Goal: Transaction & Acquisition: Purchase product/service

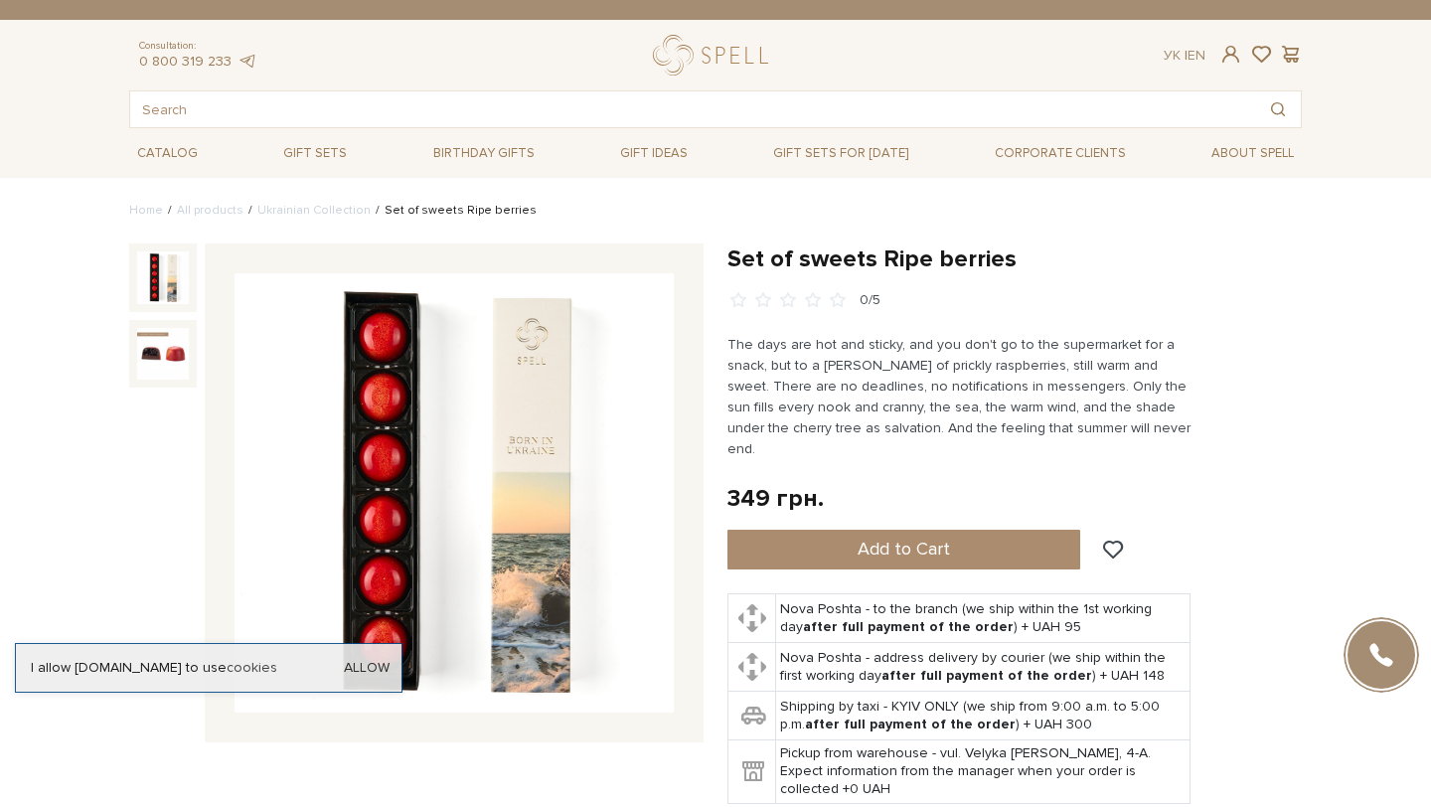
click at [381, 643] on div "I allow spellchocolate.com to use cookies Allow" at bounding box center [209, 668] width 388 height 50
click at [390, 659] on link "Allow" at bounding box center [367, 668] width 46 height 18
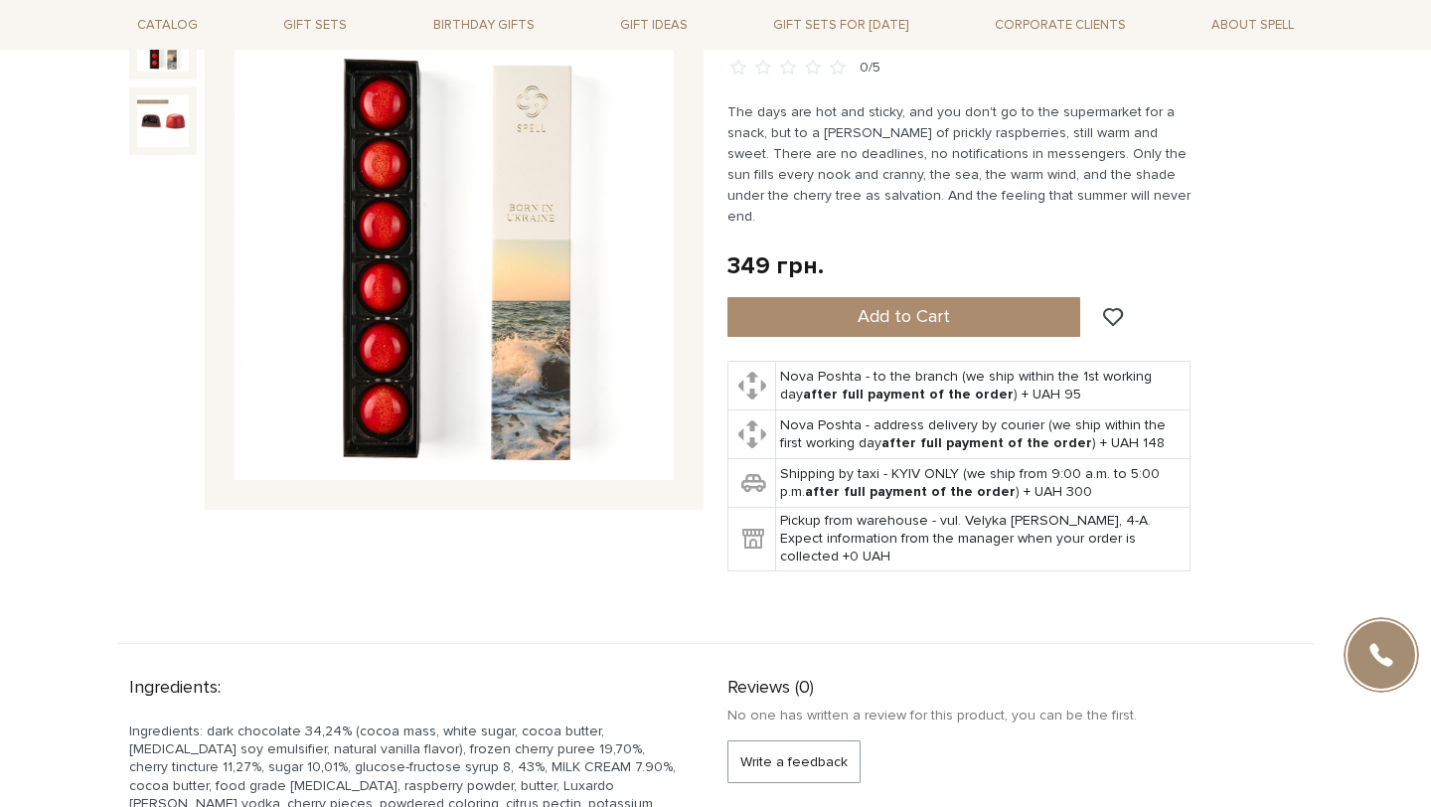
scroll to position [288, 0]
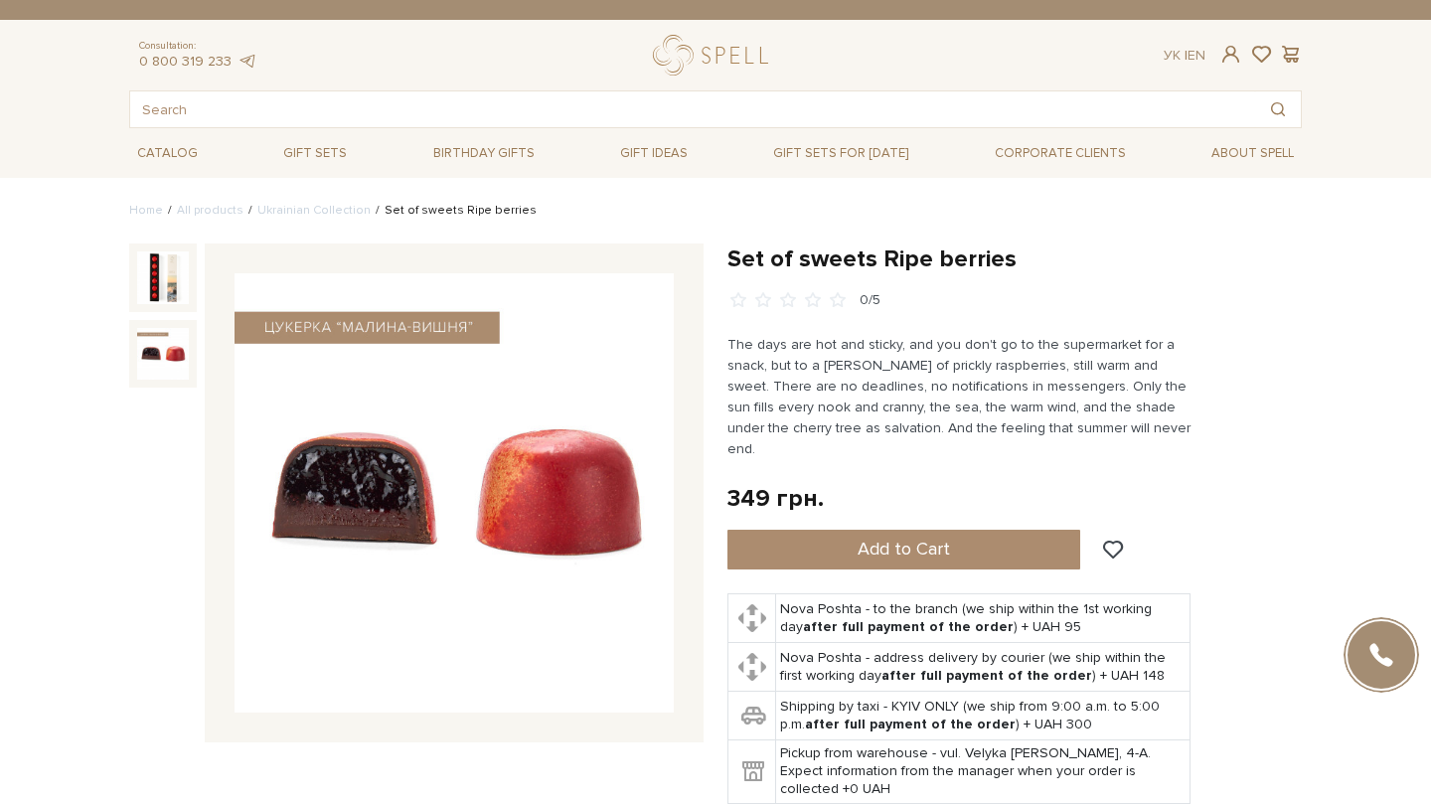
click at [160, 331] on img at bounding box center [163, 354] width 52 height 52
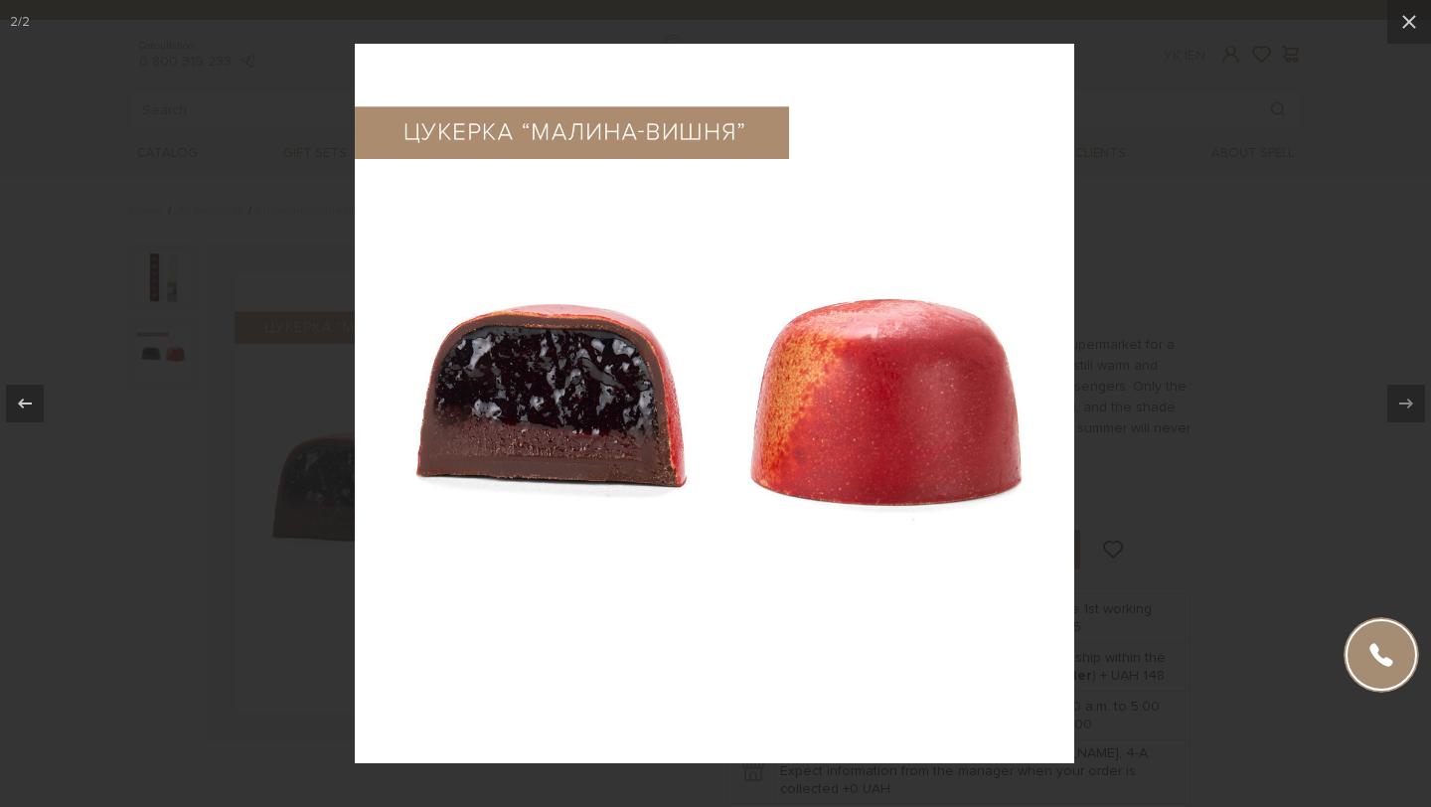
click at [151, 295] on div at bounding box center [715, 403] width 1431 height 807
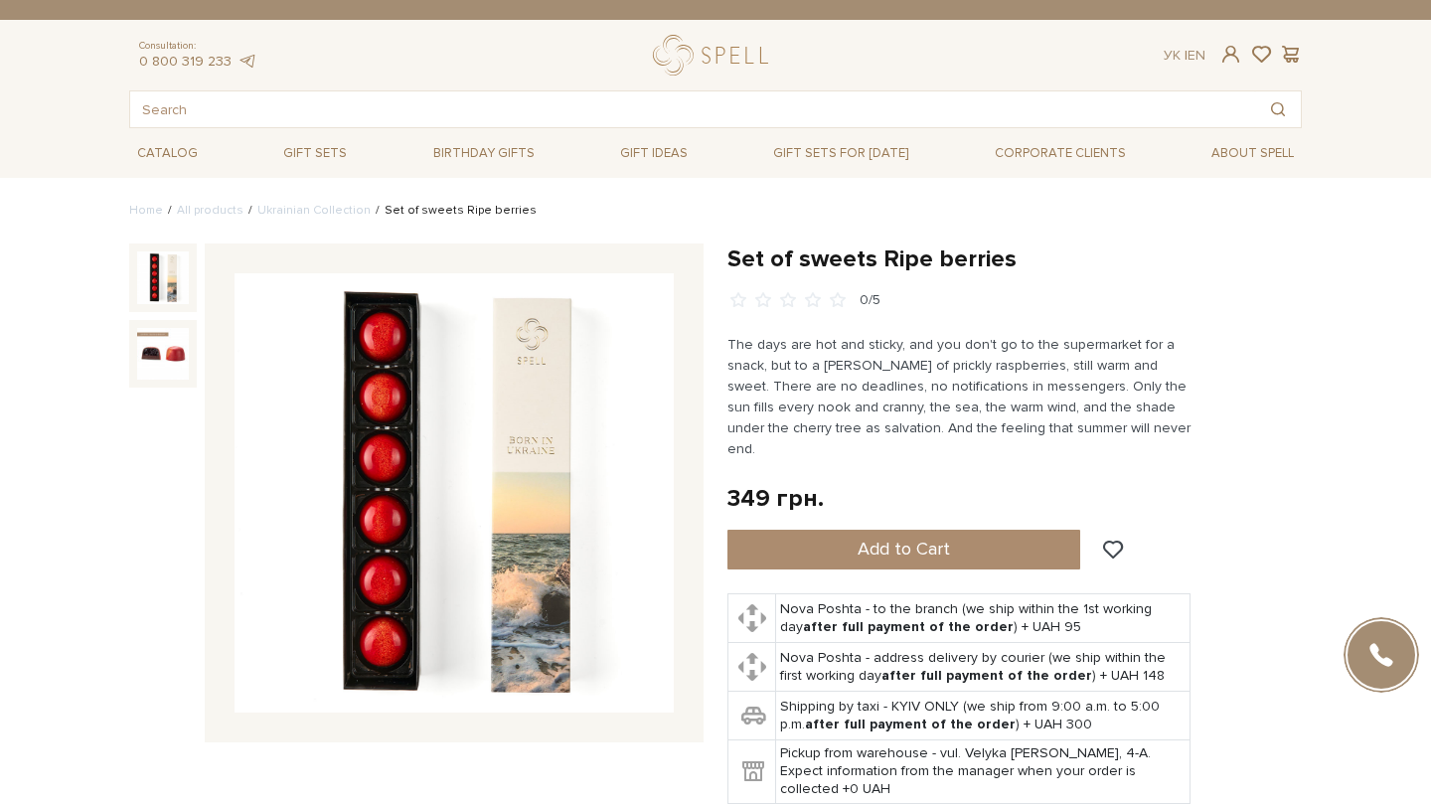
click at [153, 301] on img at bounding box center [163, 277] width 52 height 52
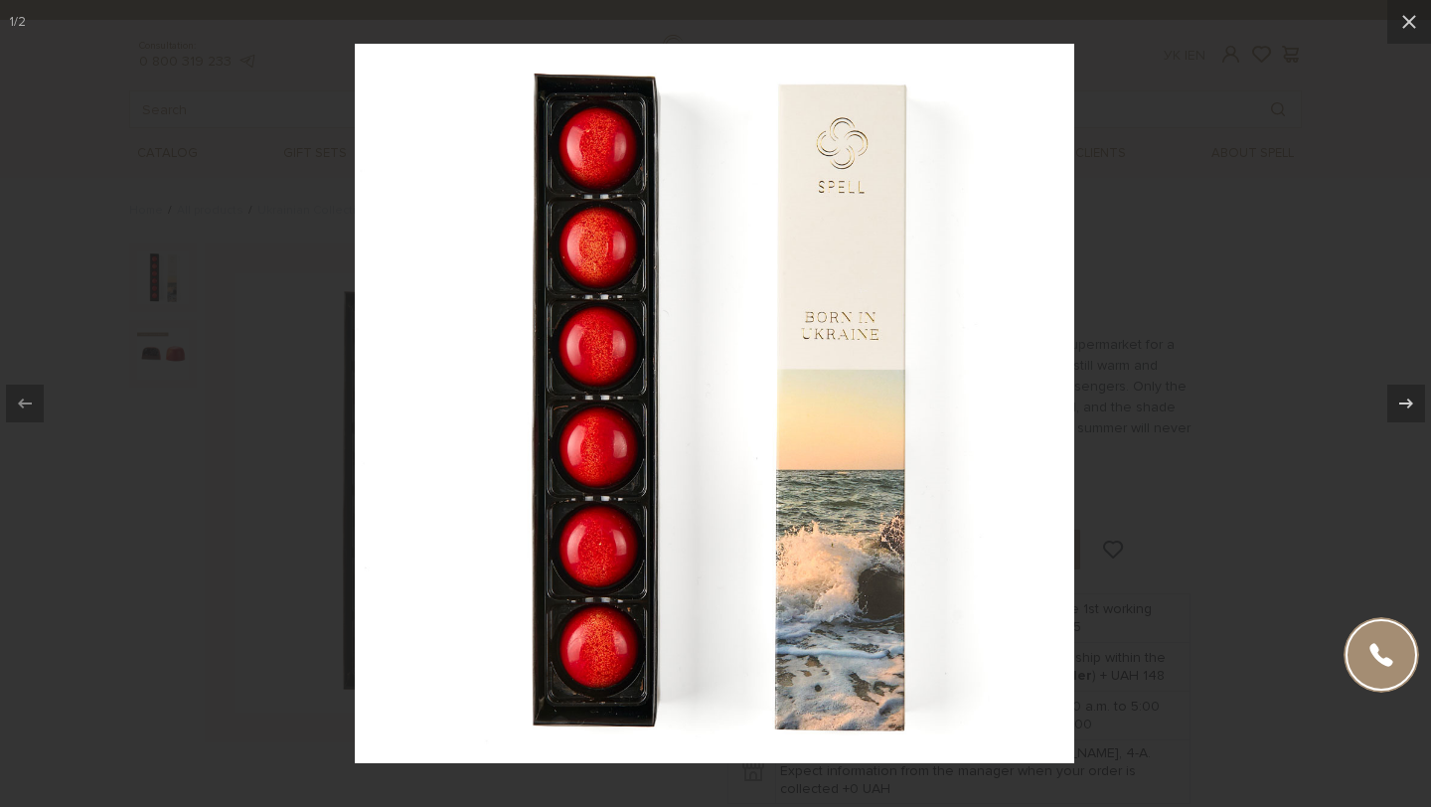
click at [1270, 272] on div at bounding box center [715, 403] width 1431 height 807
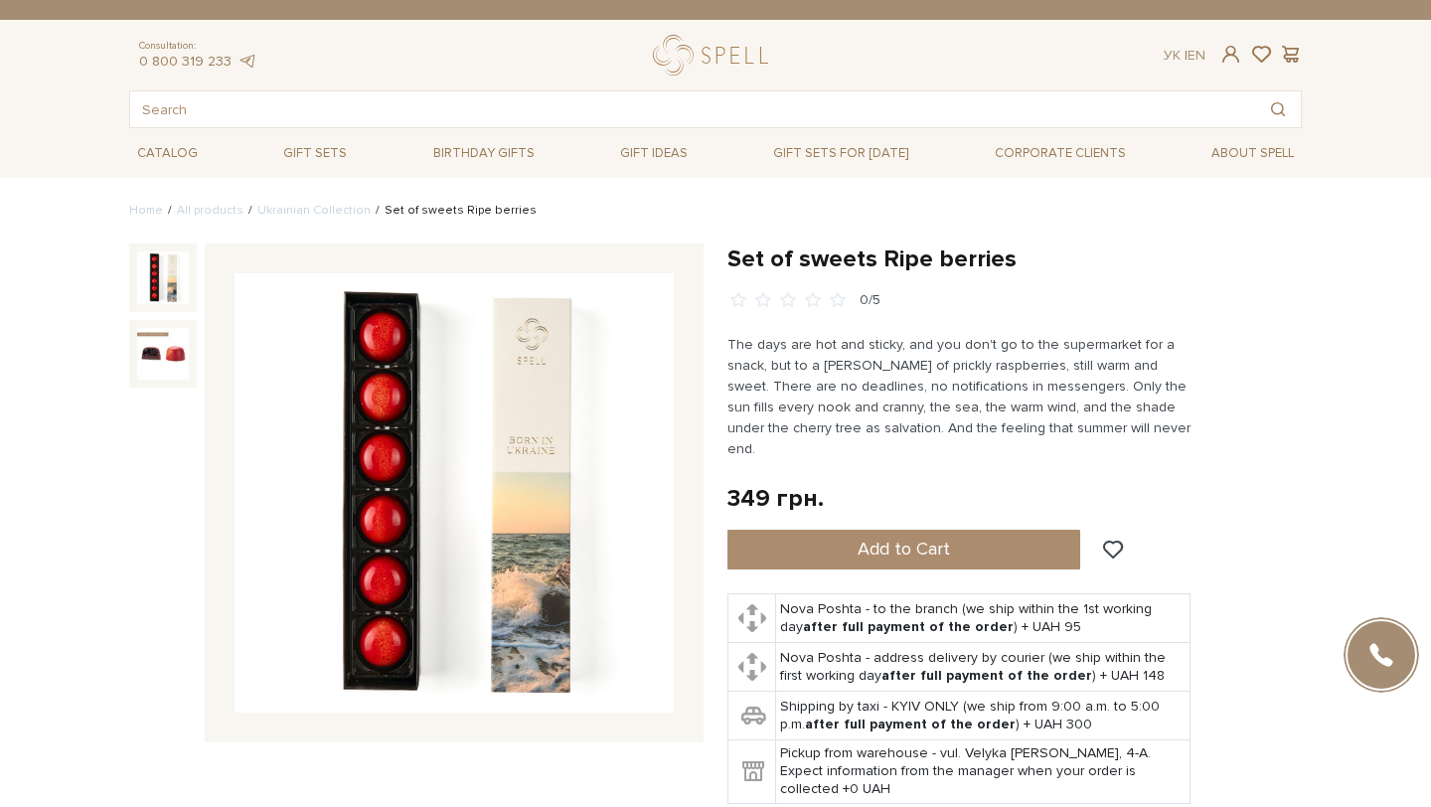
click at [193, 372] on div at bounding box center [163, 354] width 68 height 68
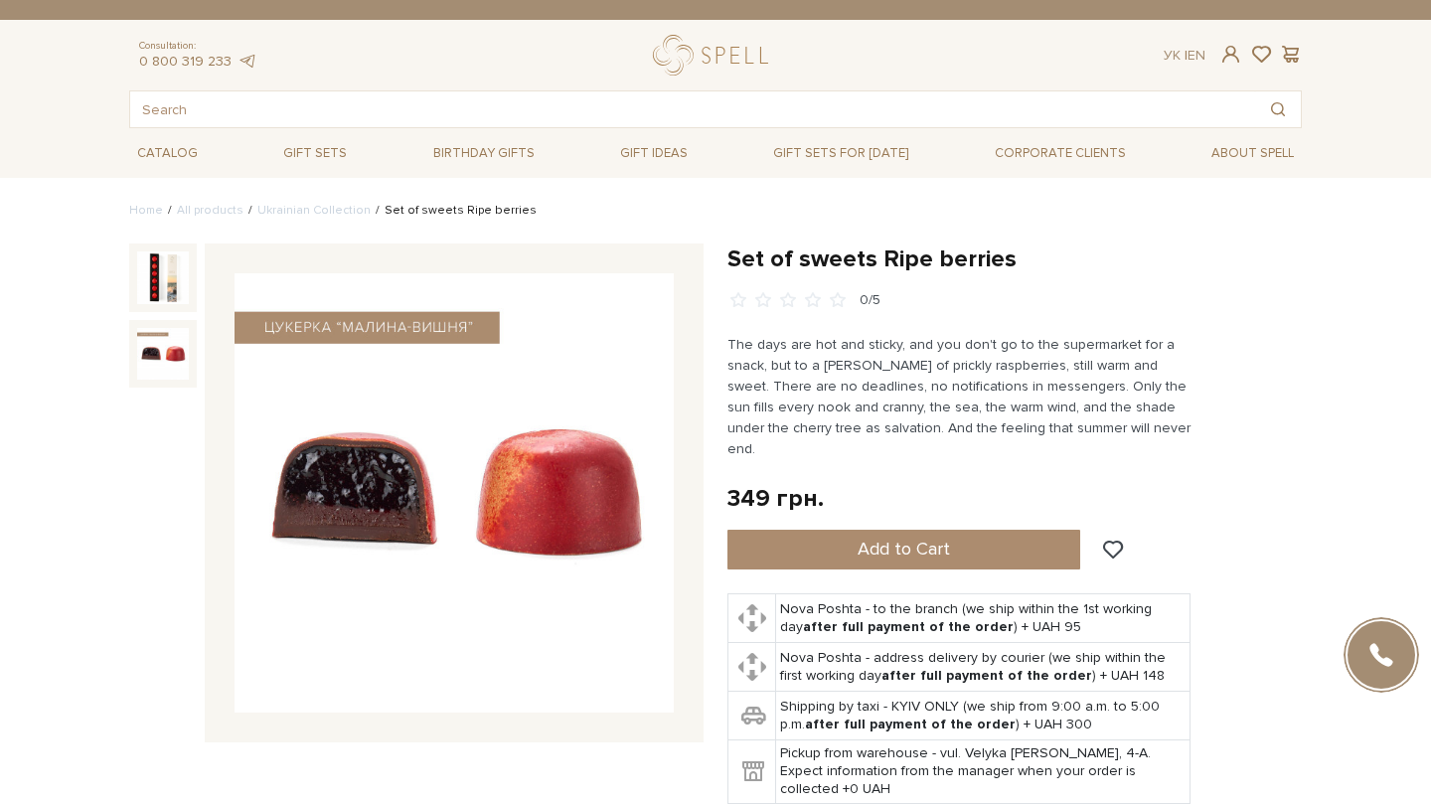
click at [183, 370] on img at bounding box center [163, 354] width 52 height 52
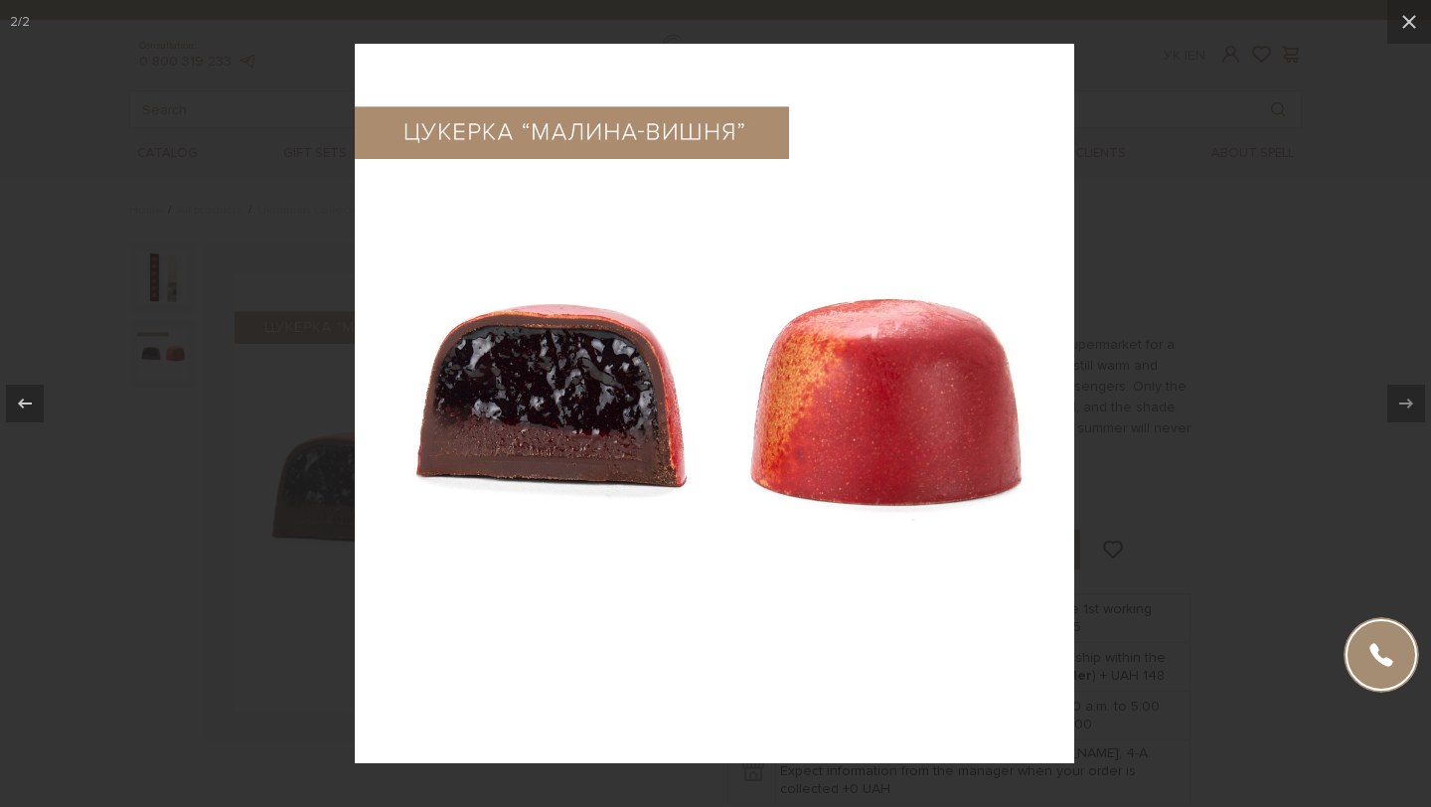
click at [1291, 287] on div at bounding box center [715, 403] width 1431 height 807
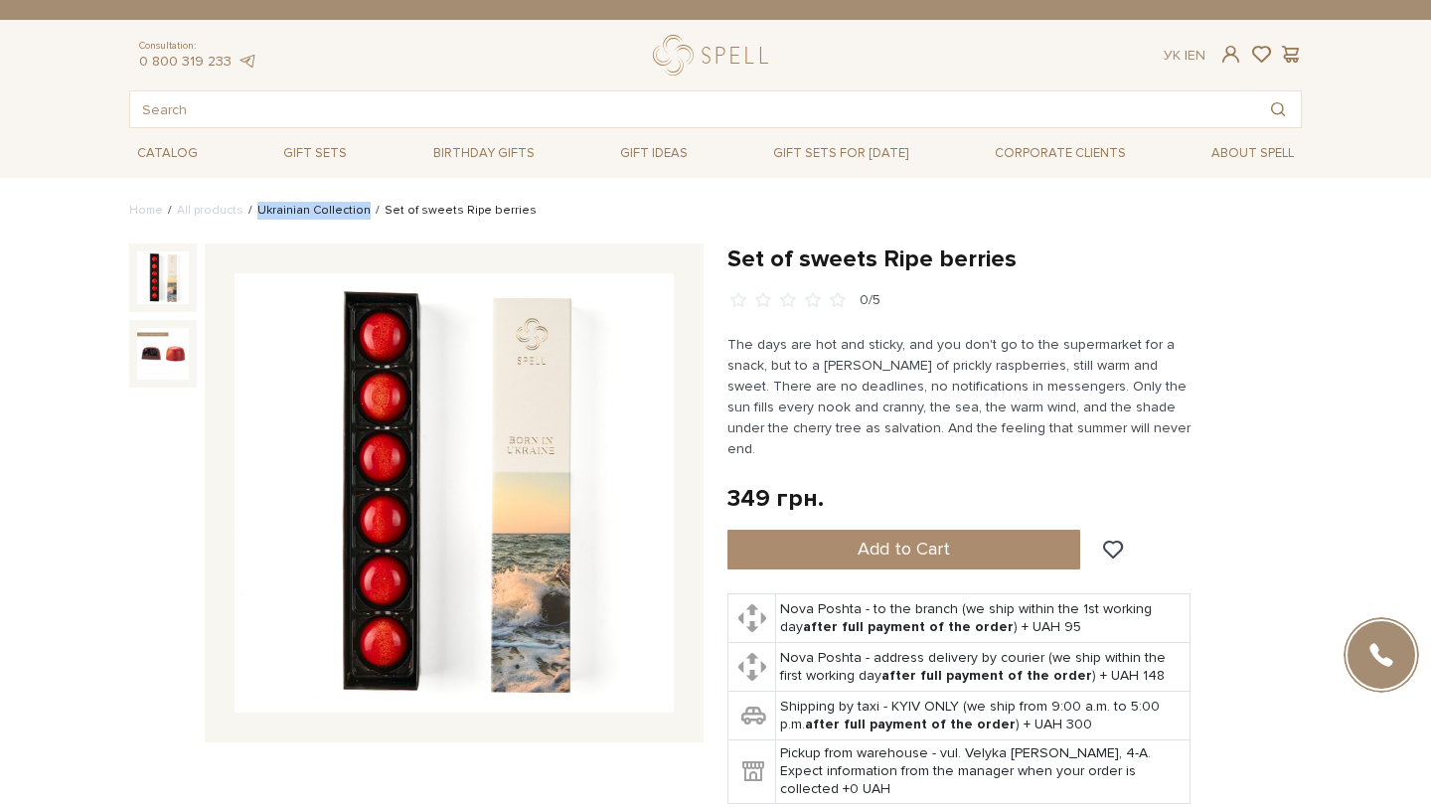
click at [306, 208] on link "Ukrainian Collection" at bounding box center [313, 210] width 113 height 15
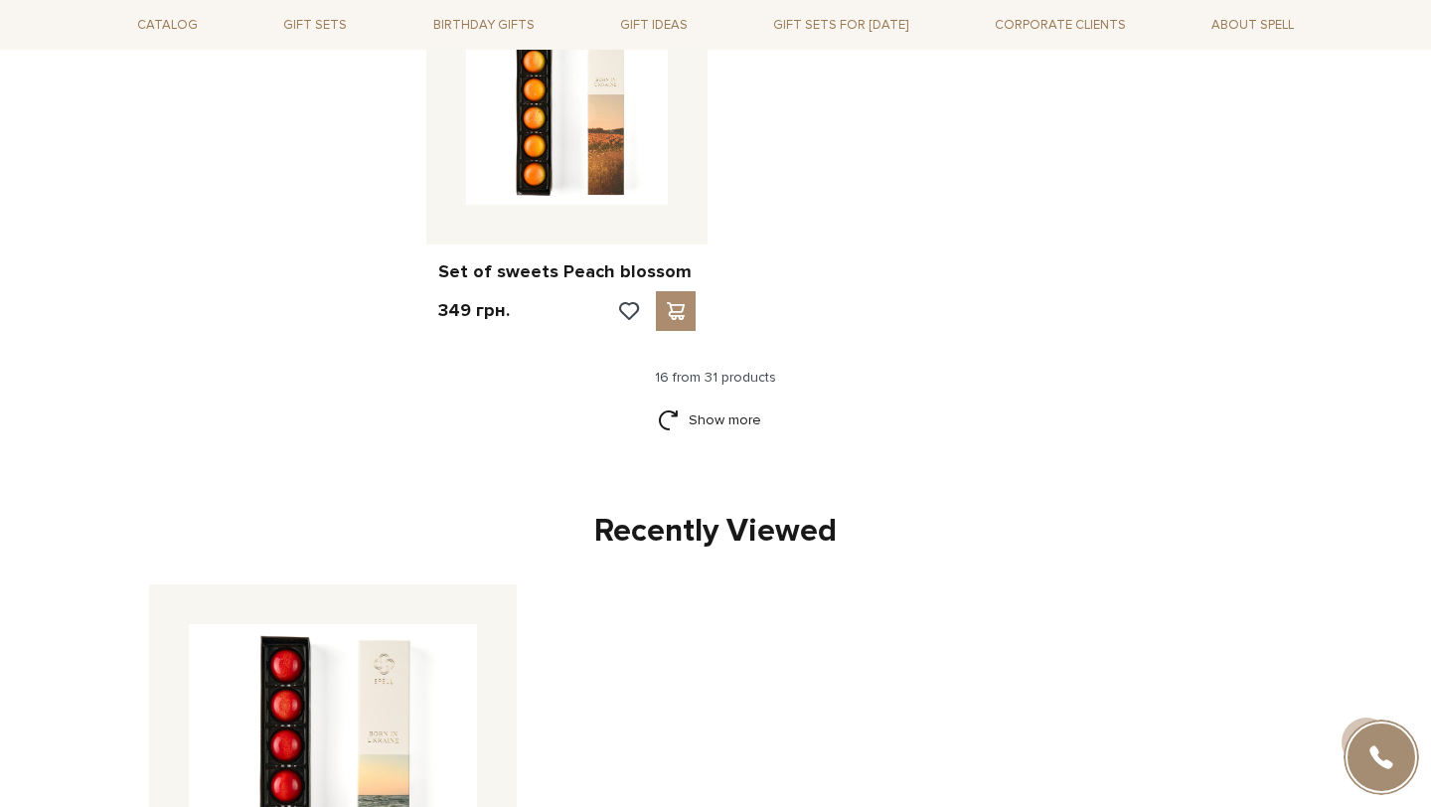
scroll to position [2607, 0]
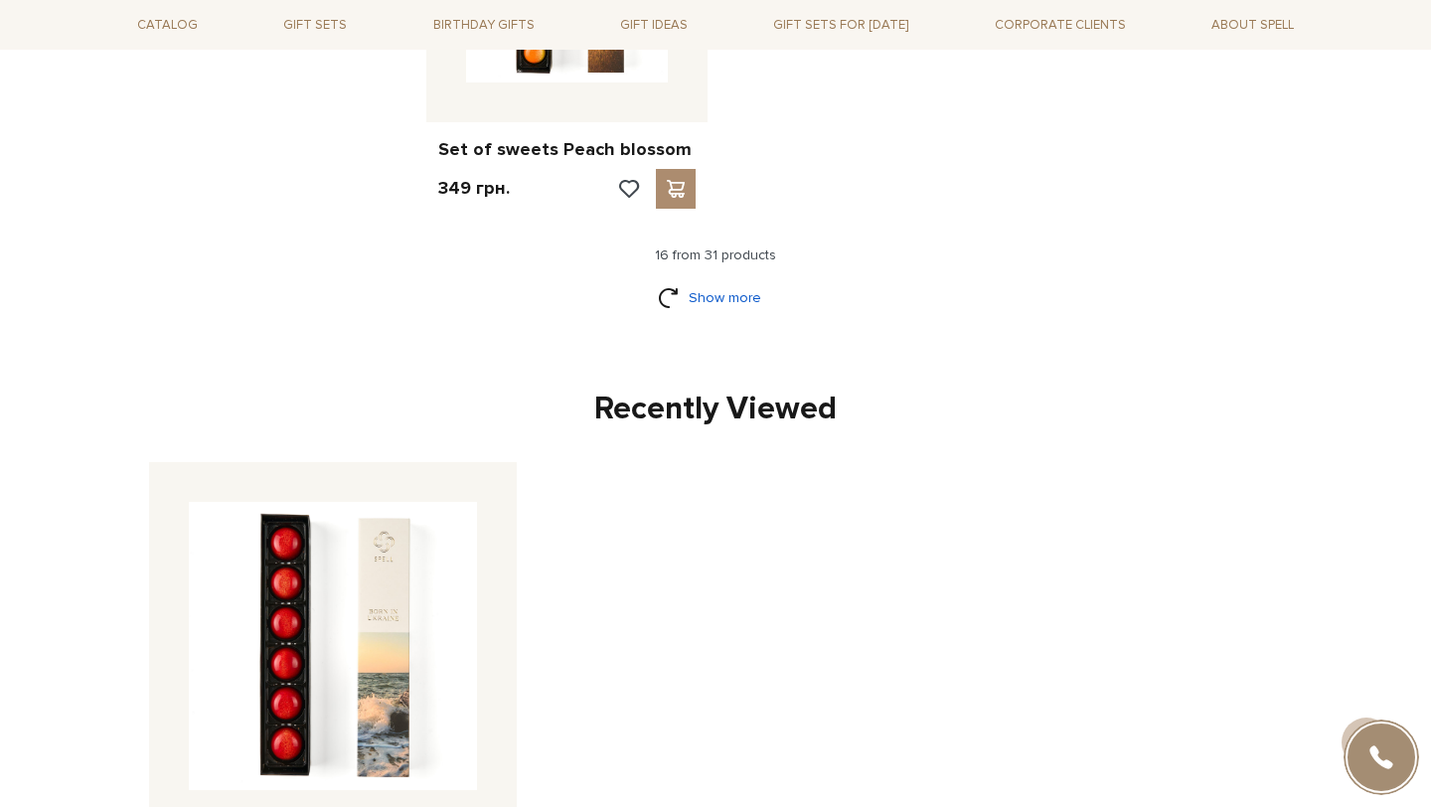
click at [726, 310] on link "Show more" at bounding box center [716, 297] width 116 height 35
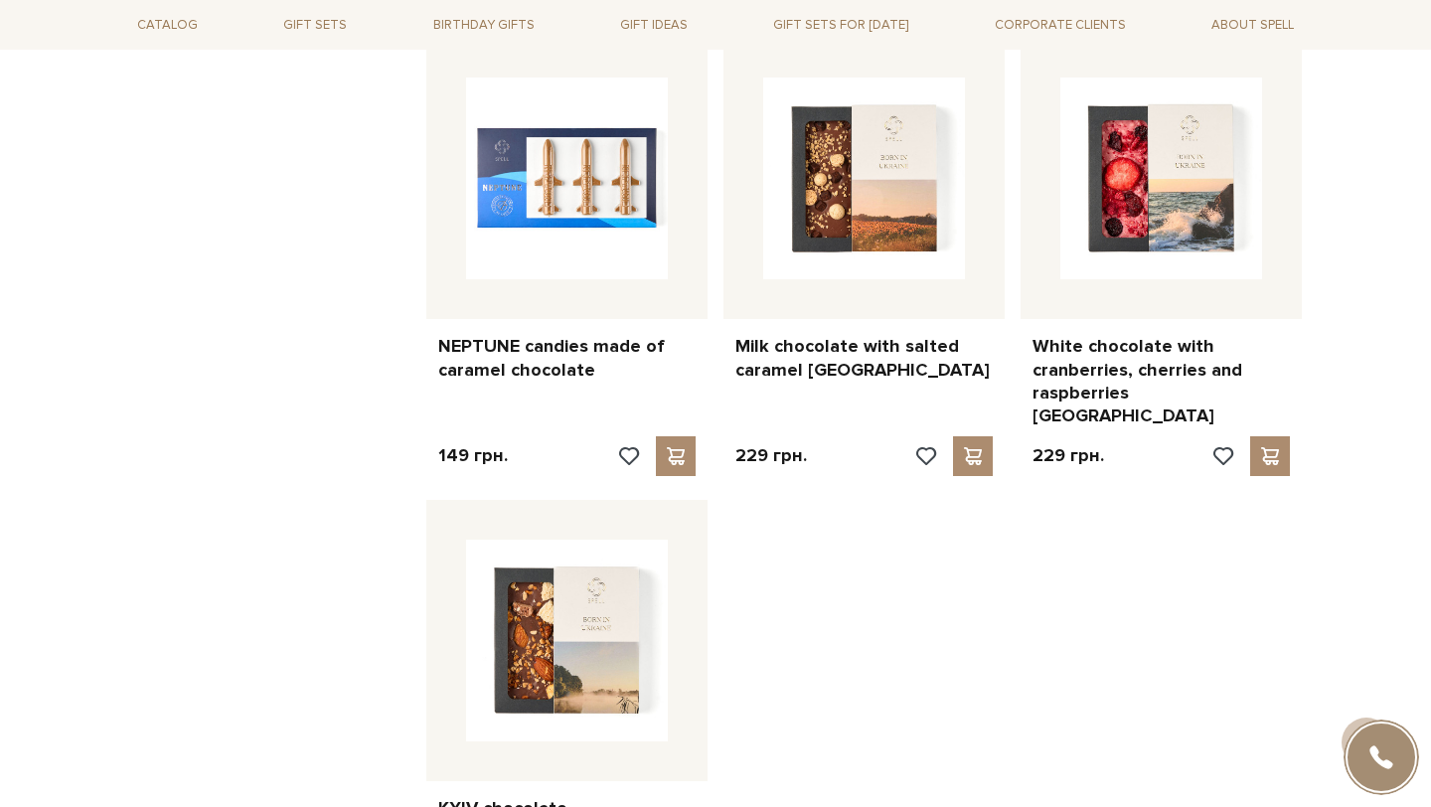
scroll to position [4134, 0]
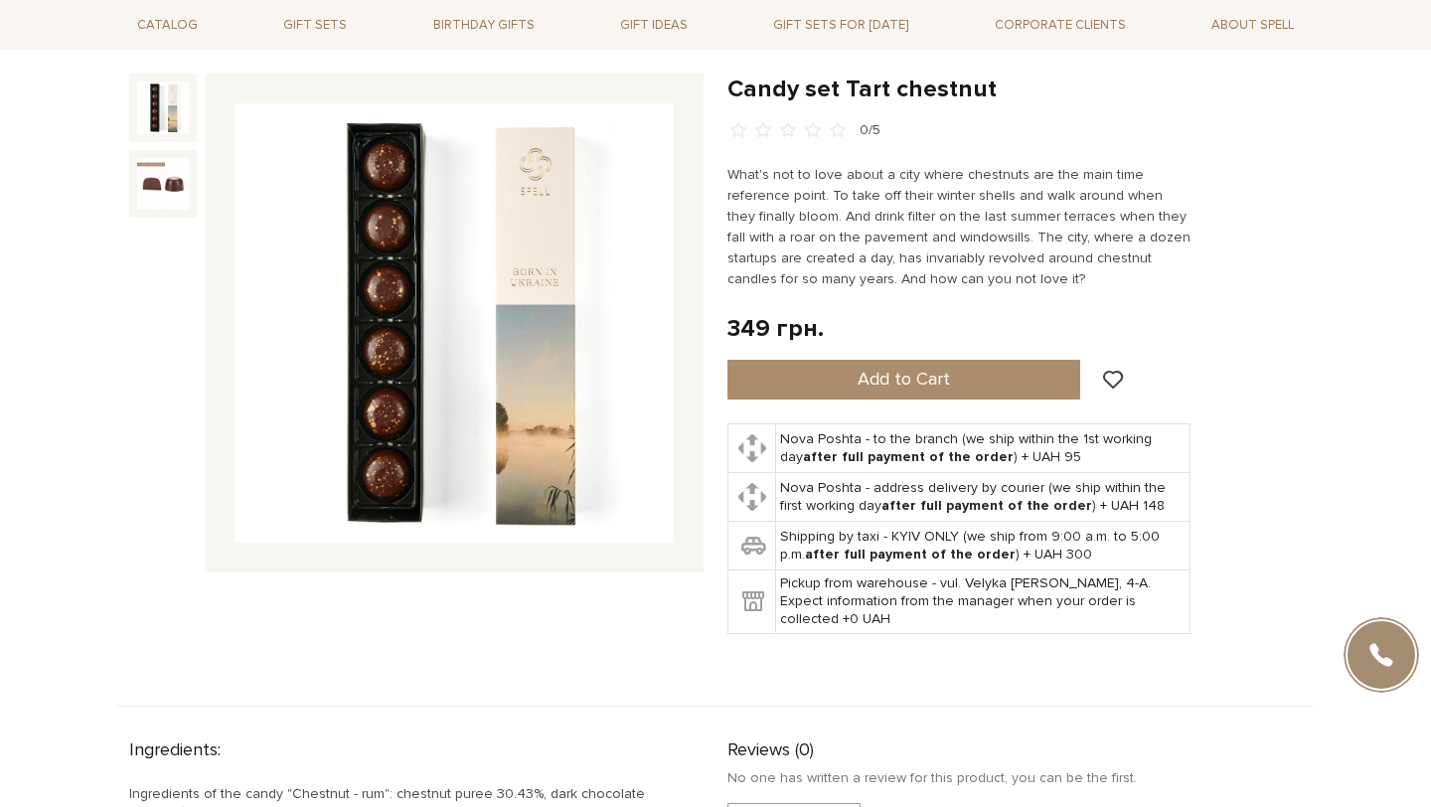
scroll to position [91, 0]
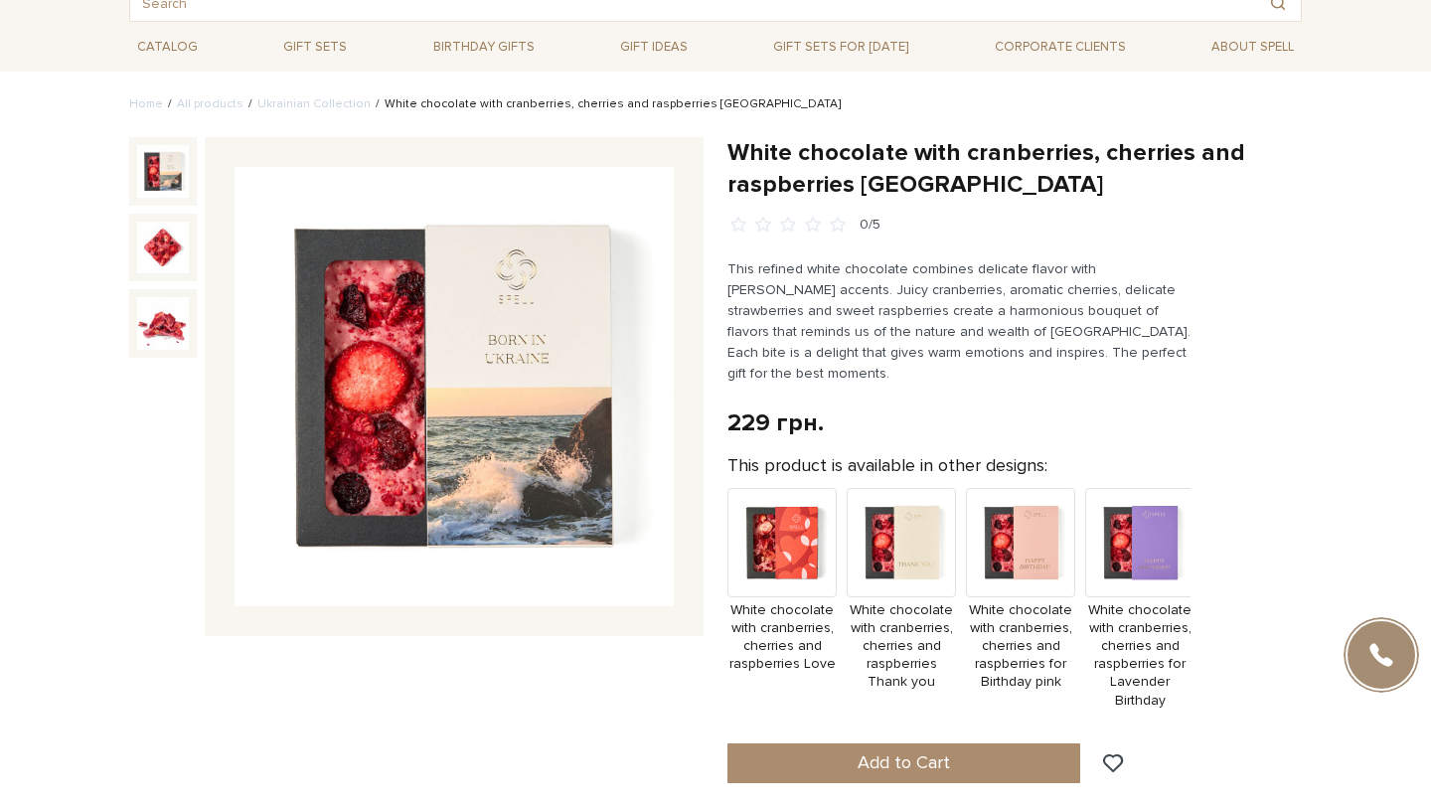
scroll to position [101, 0]
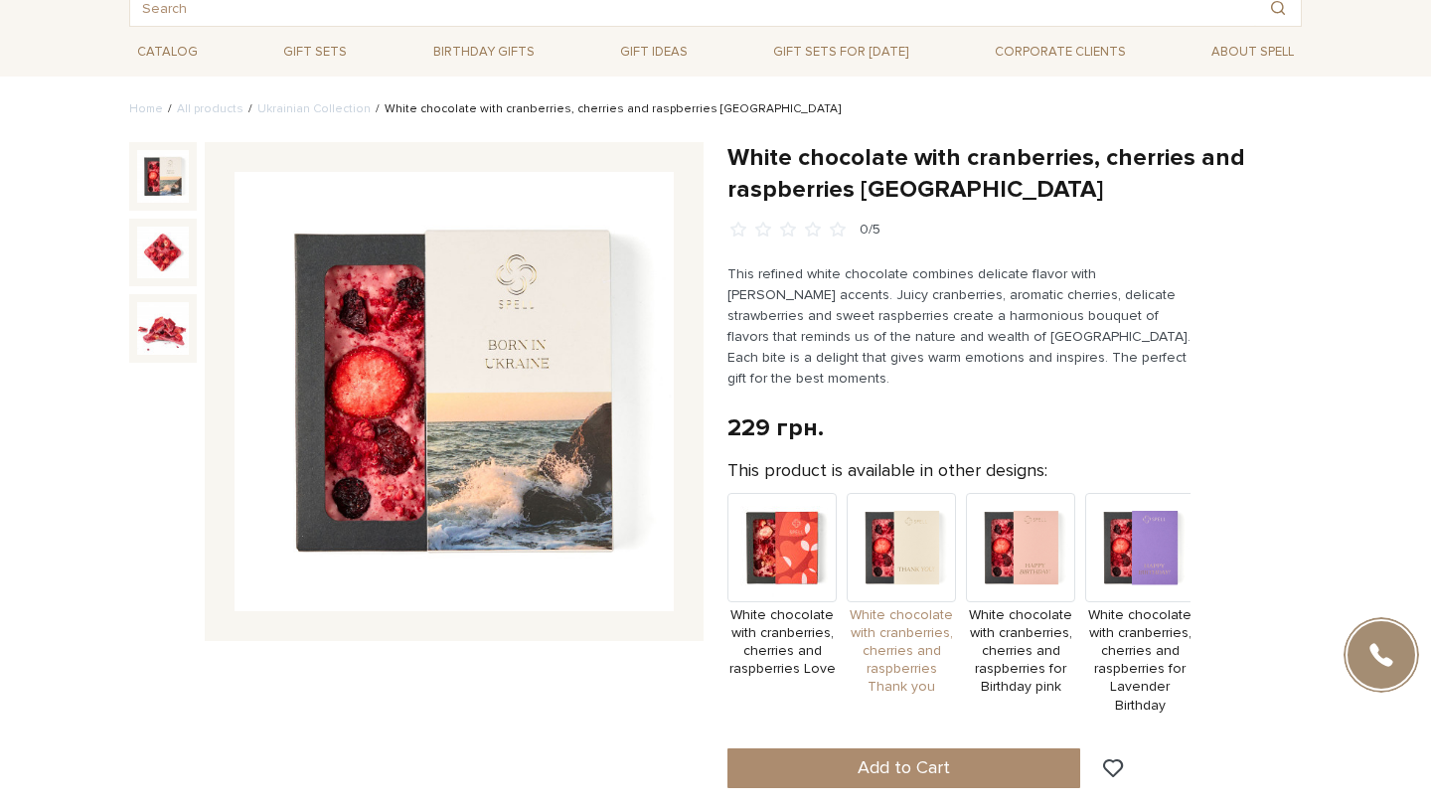
click at [911, 525] on img at bounding box center [901, 547] width 109 height 109
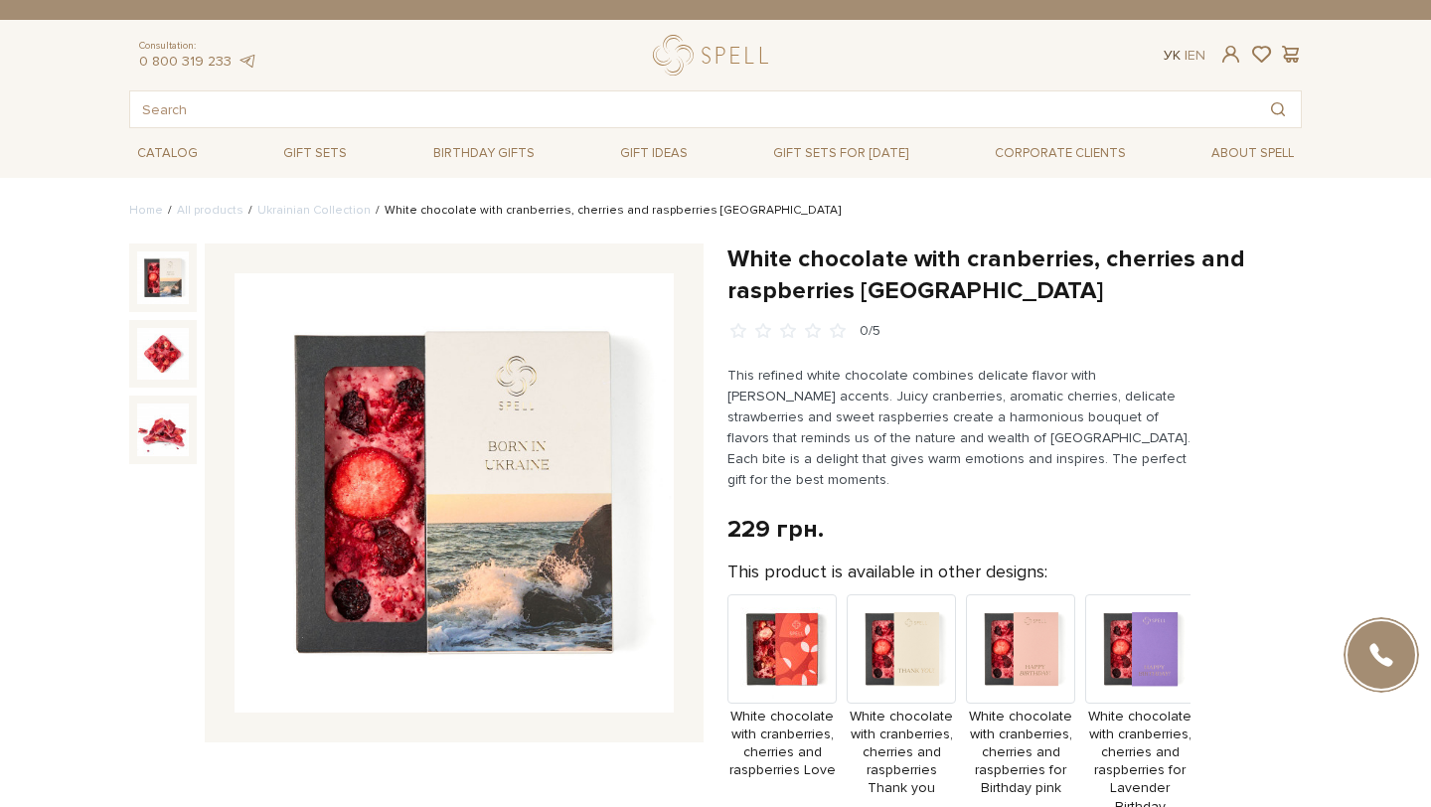
click at [1165, 57] on link "Ук" at bounding box center [1172, 55] width 17 height 17
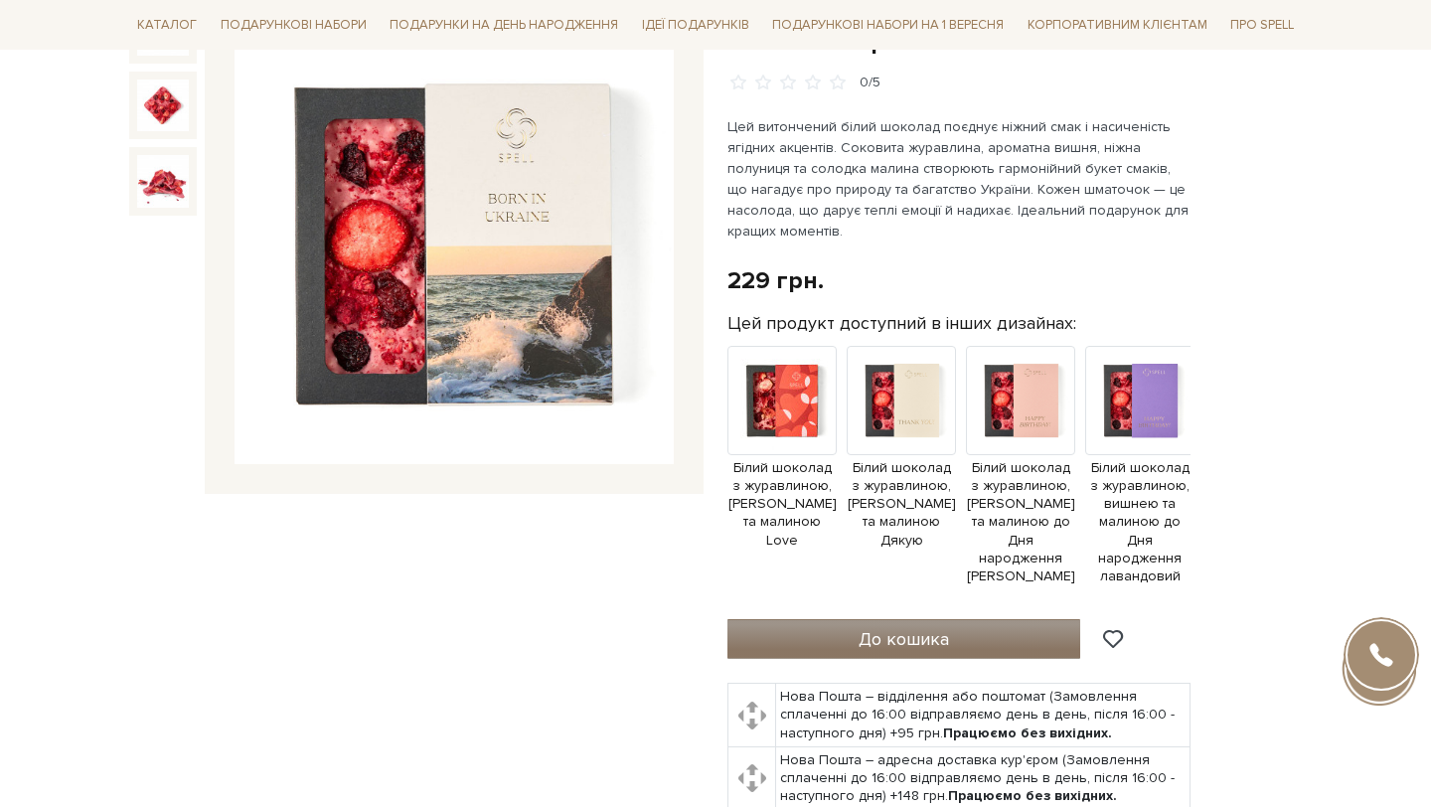
click at [793, 619] on button "До кошика" at bounding box center [904, 639] width 353 height 40
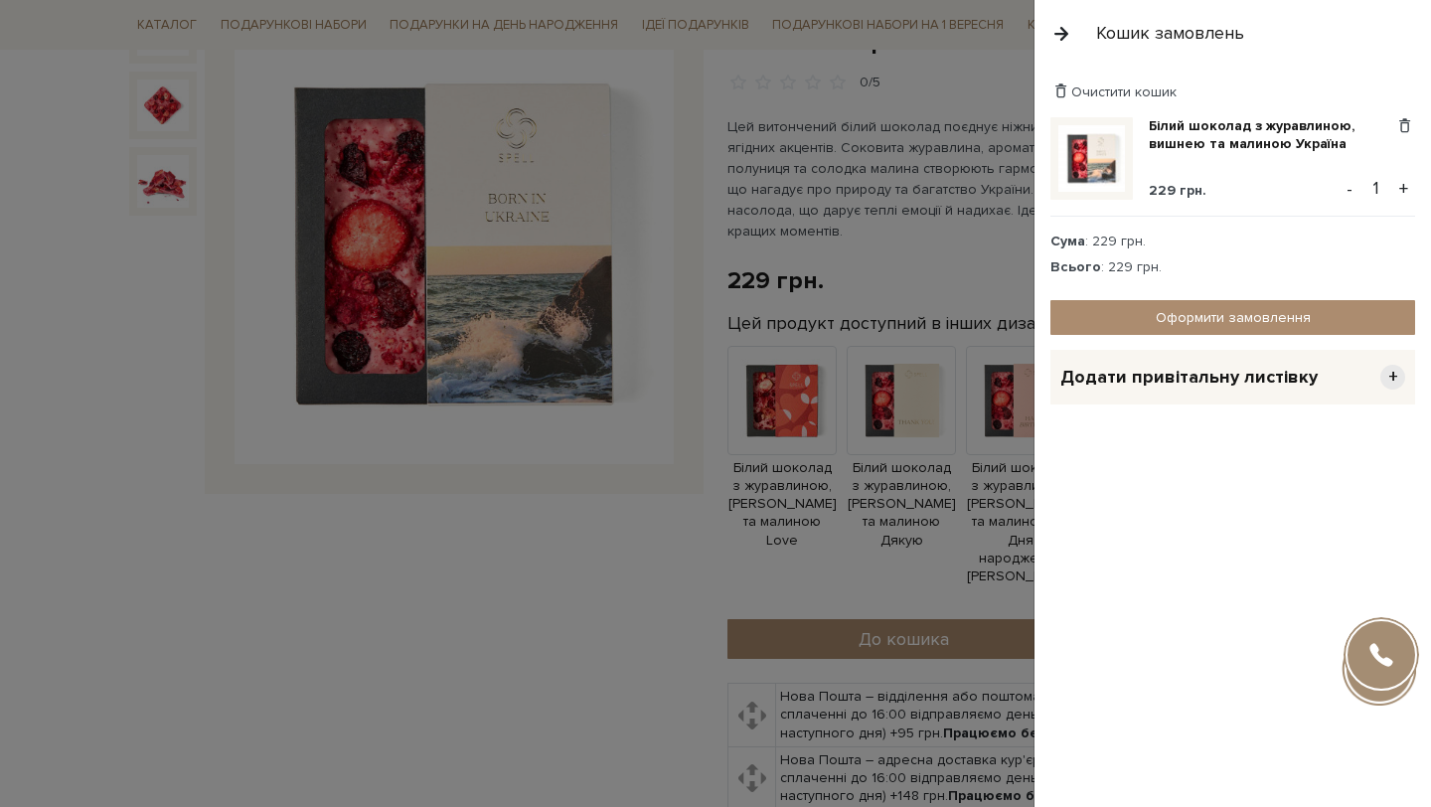
click at [1380, 86] on div "Очистити кошик" at bounding box center [1233, 91] width 365 height 19
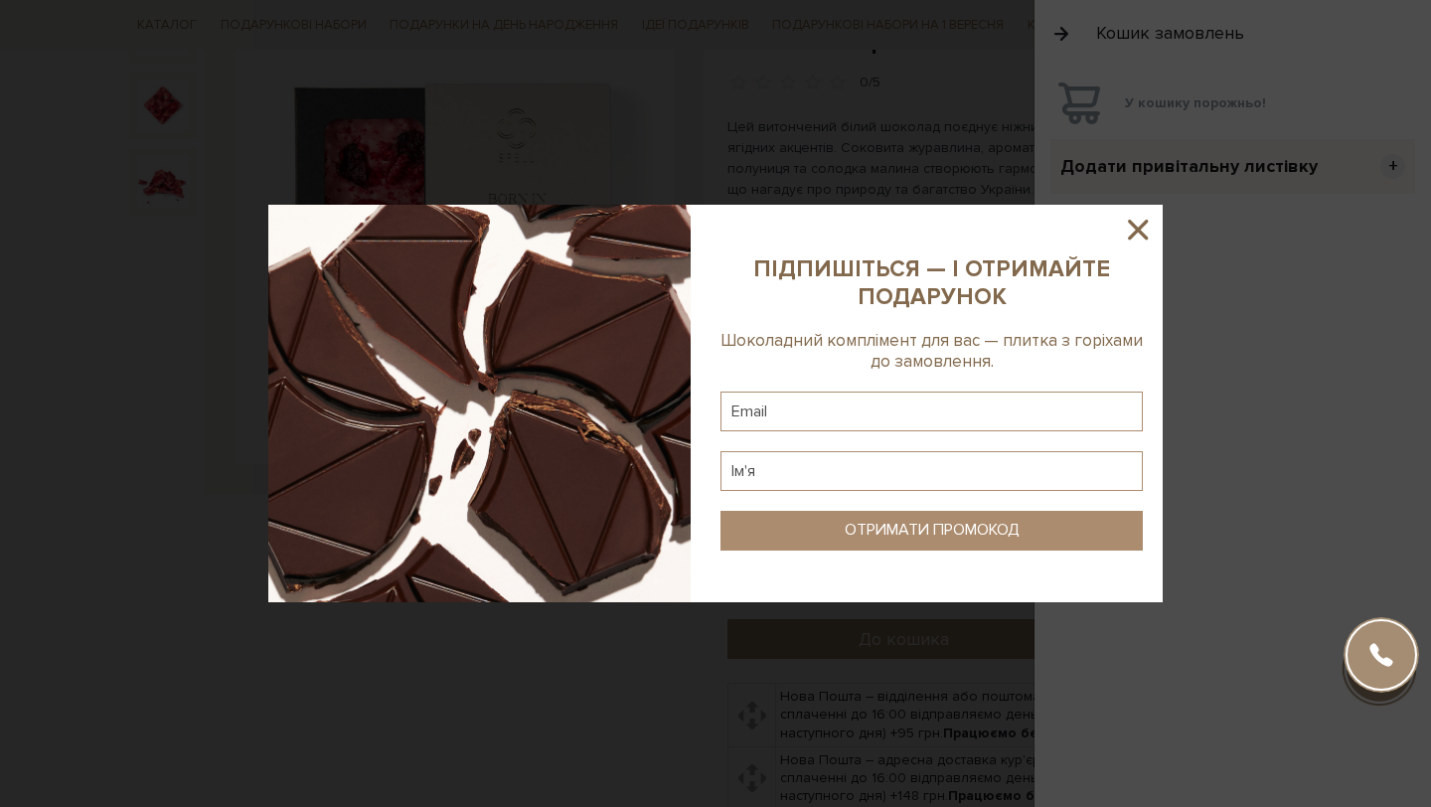
click at [1133, 221] on icon at bounding box center [1138, 230] width 34 height 34
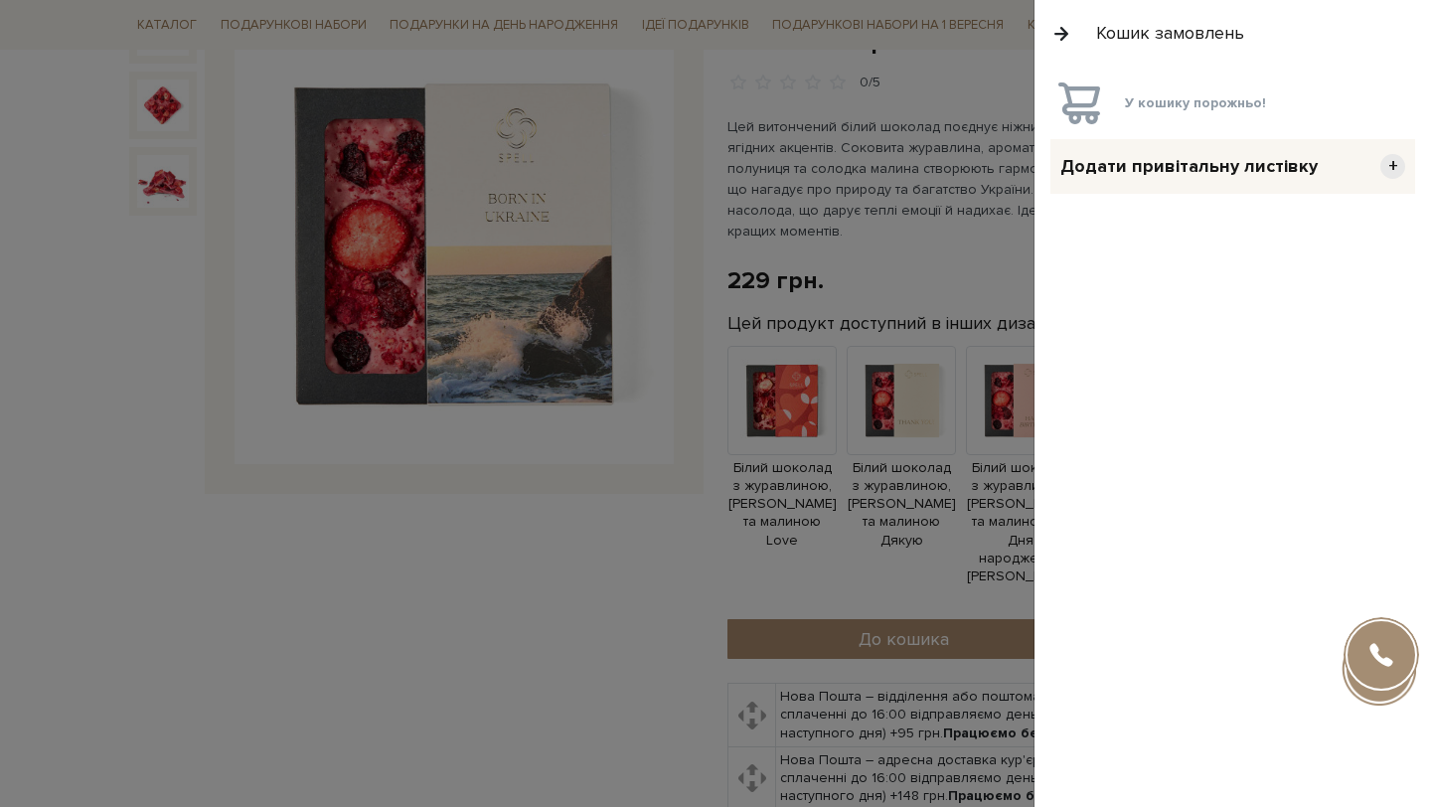
click at [595, 568] on div at bounding box center [715, 403] width 1431 height 807
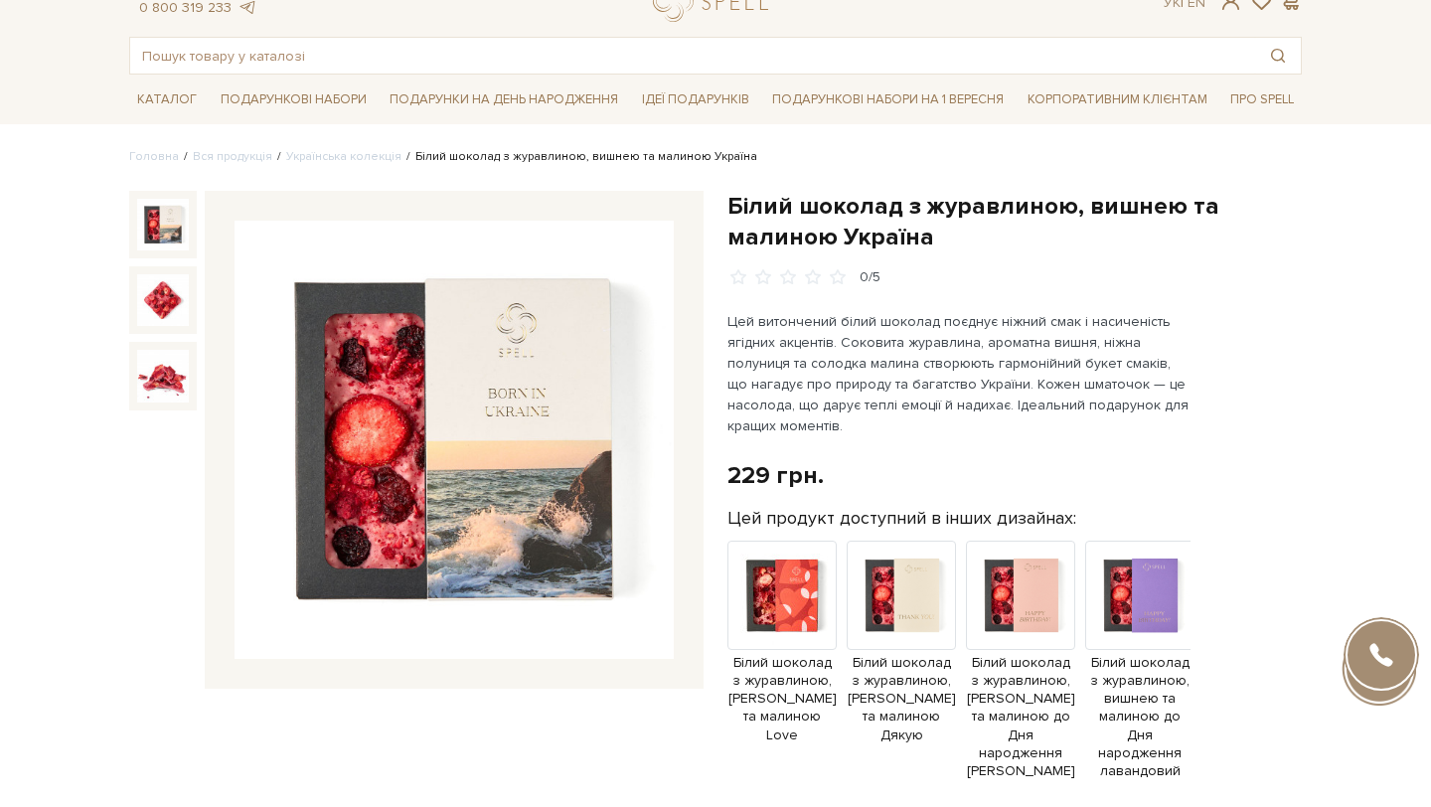
scroll to position [64, 0]
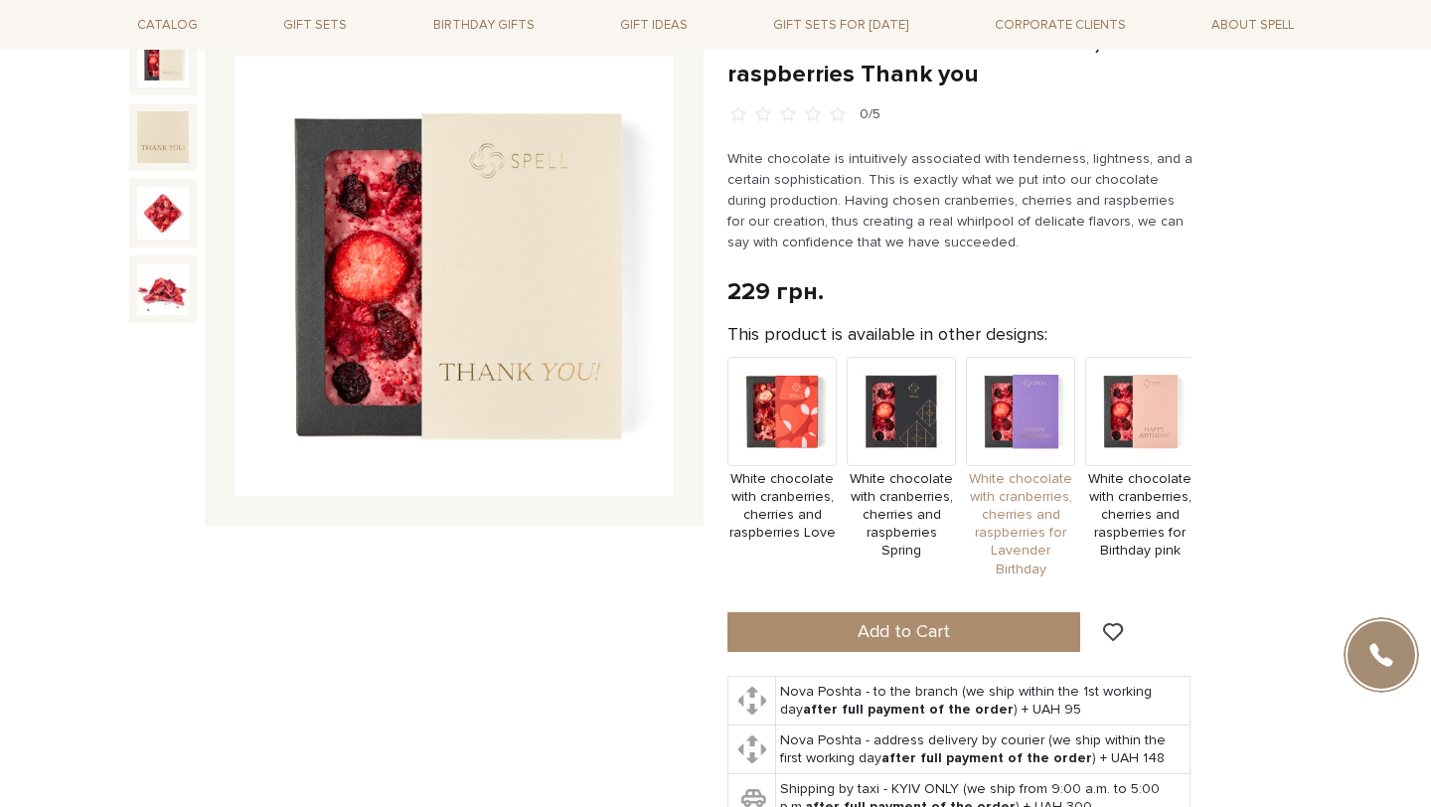
scroll to position [0, 123]
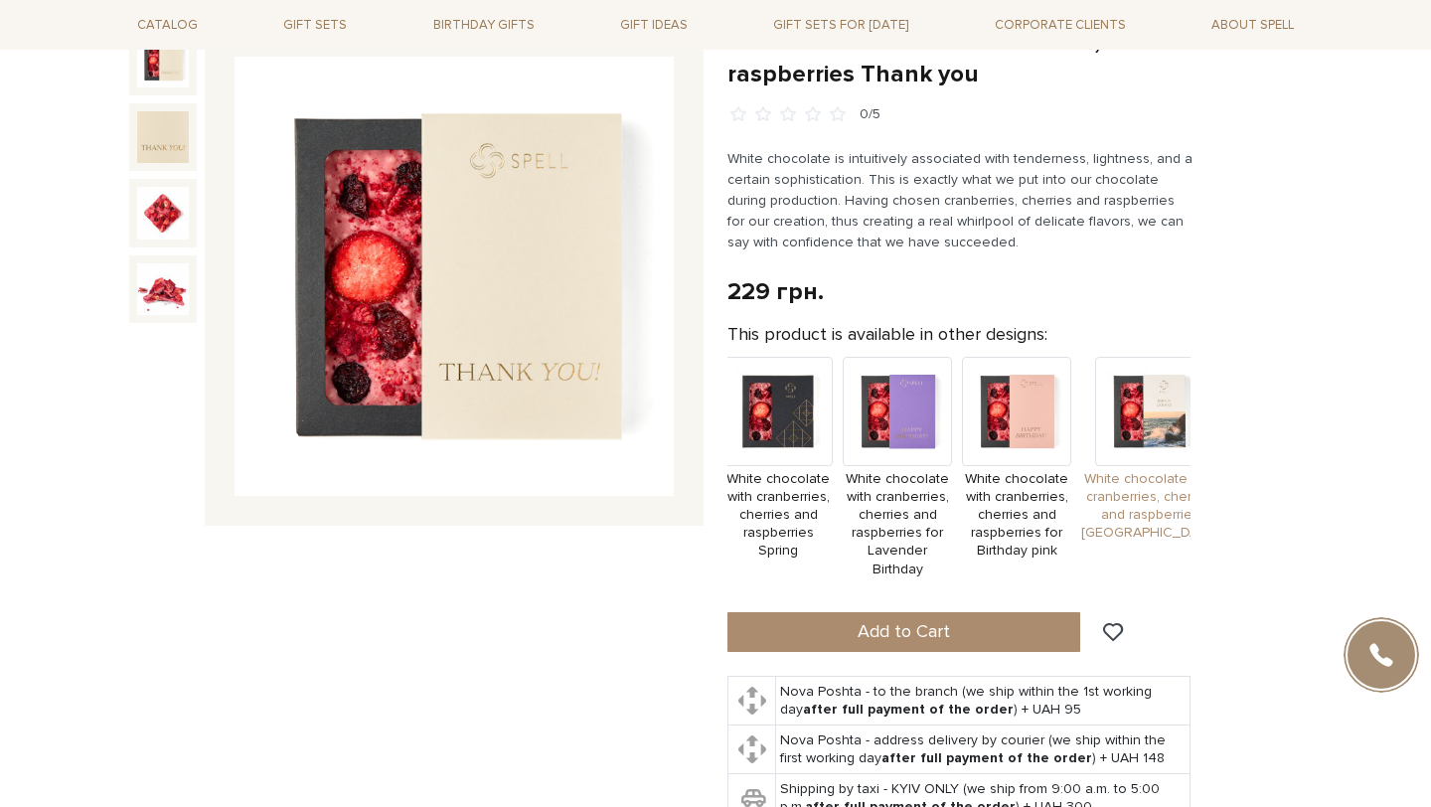
click at [1140, 420] on img at bounding box center [1149, 411] width 109 height 109
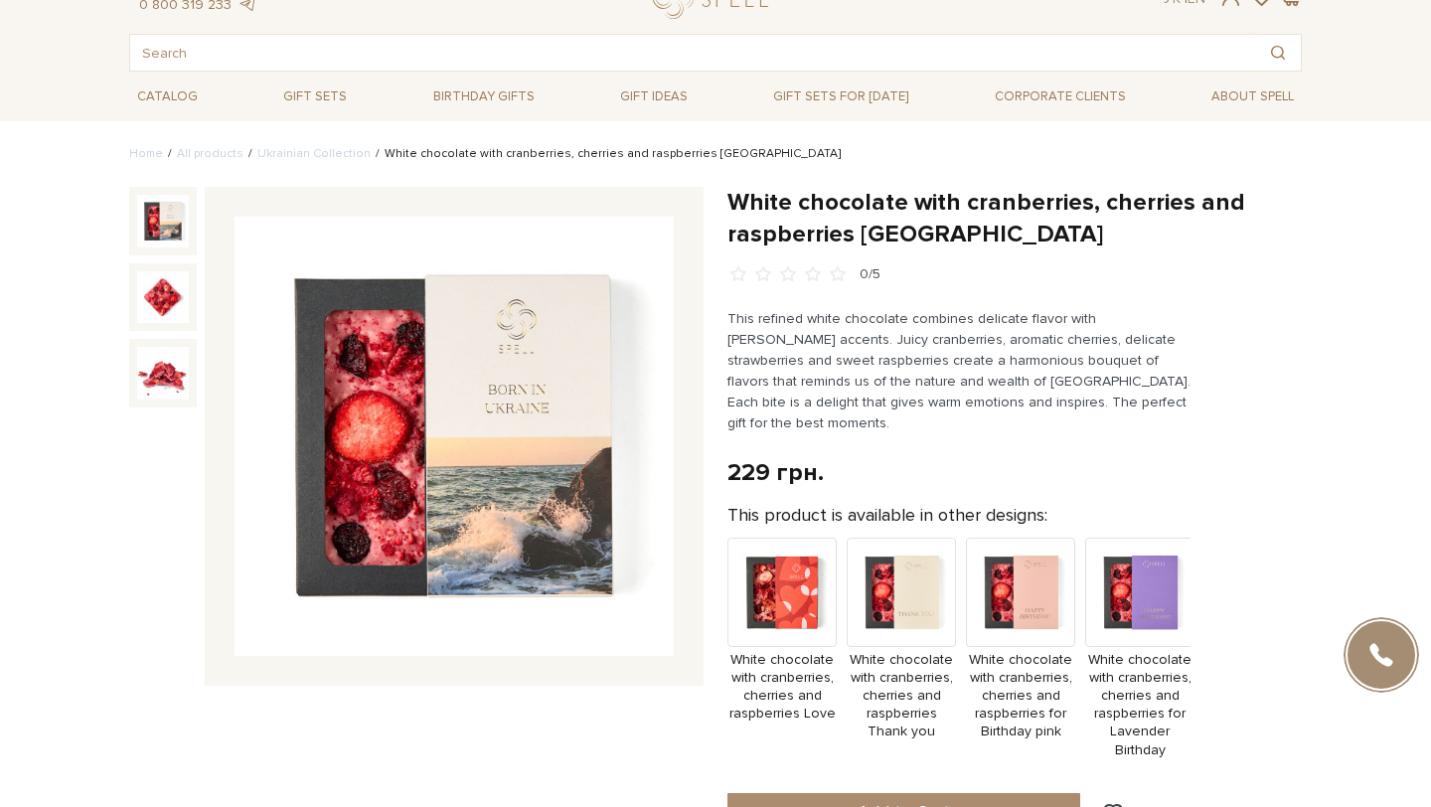
scroll to position [64, 0]
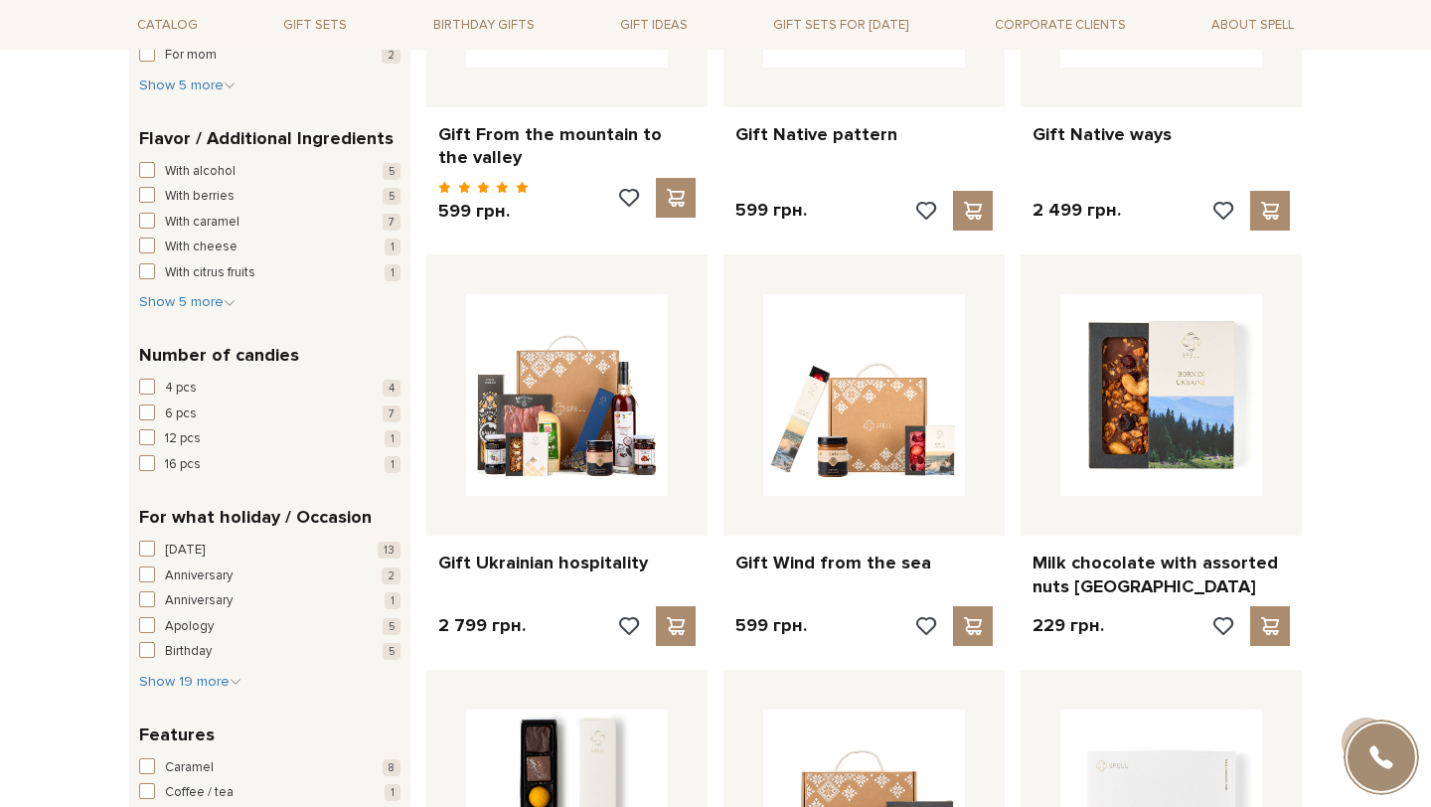
scroll to position [195, 0]
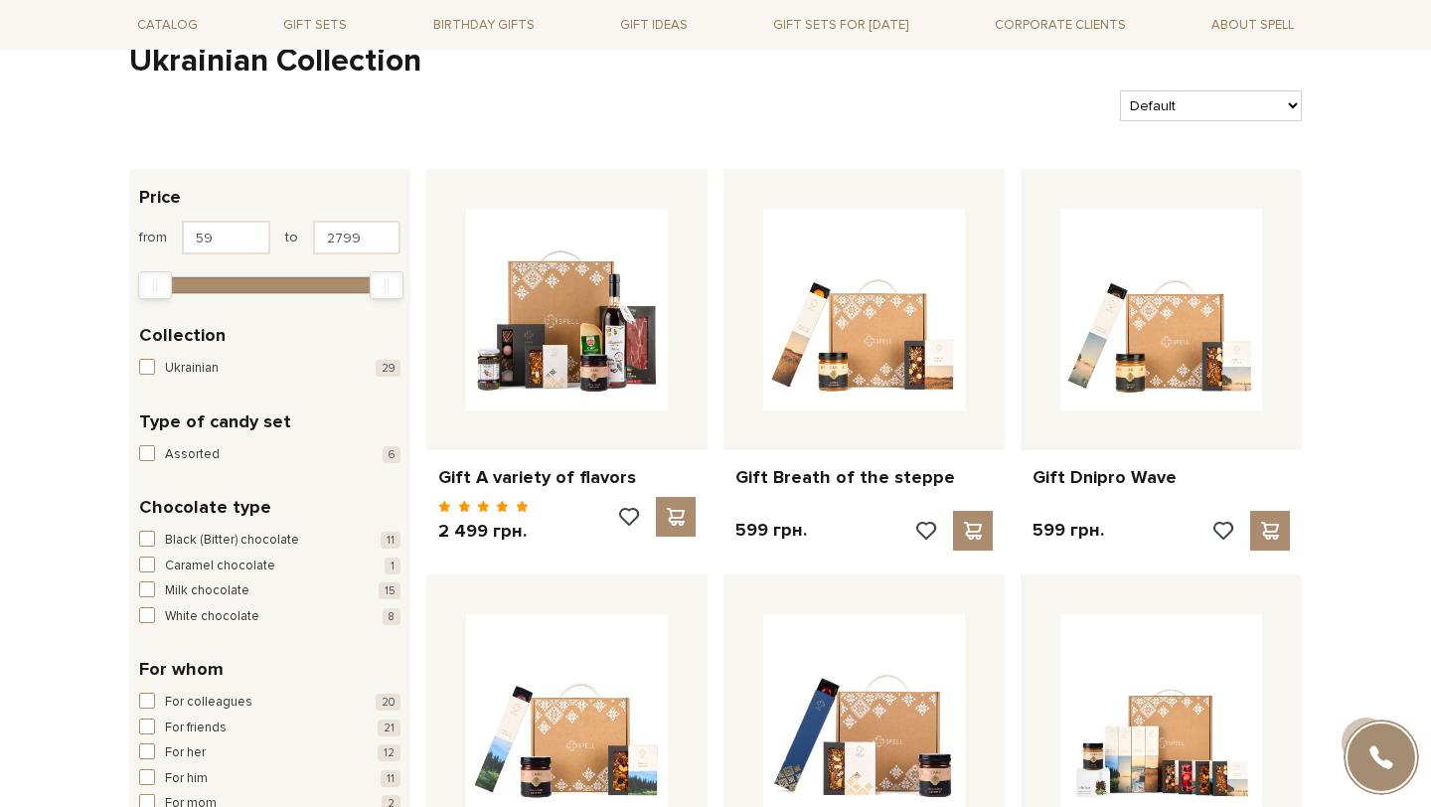
click at [1237, 118] on select "Default Price (Low > High) Price (High > Low) Latest By popularity" at bounding box center [1211, 105] width 182 height 31
select select "https://spellchocolate.com/en/our-productions/ukraine/?sort=p.price&order=ASC"
click at [1120, 90] on select "Default Price (Low > High) Price (High > Low) Latest By popularity" at bounding box center [1211, 105] width 182 height 31
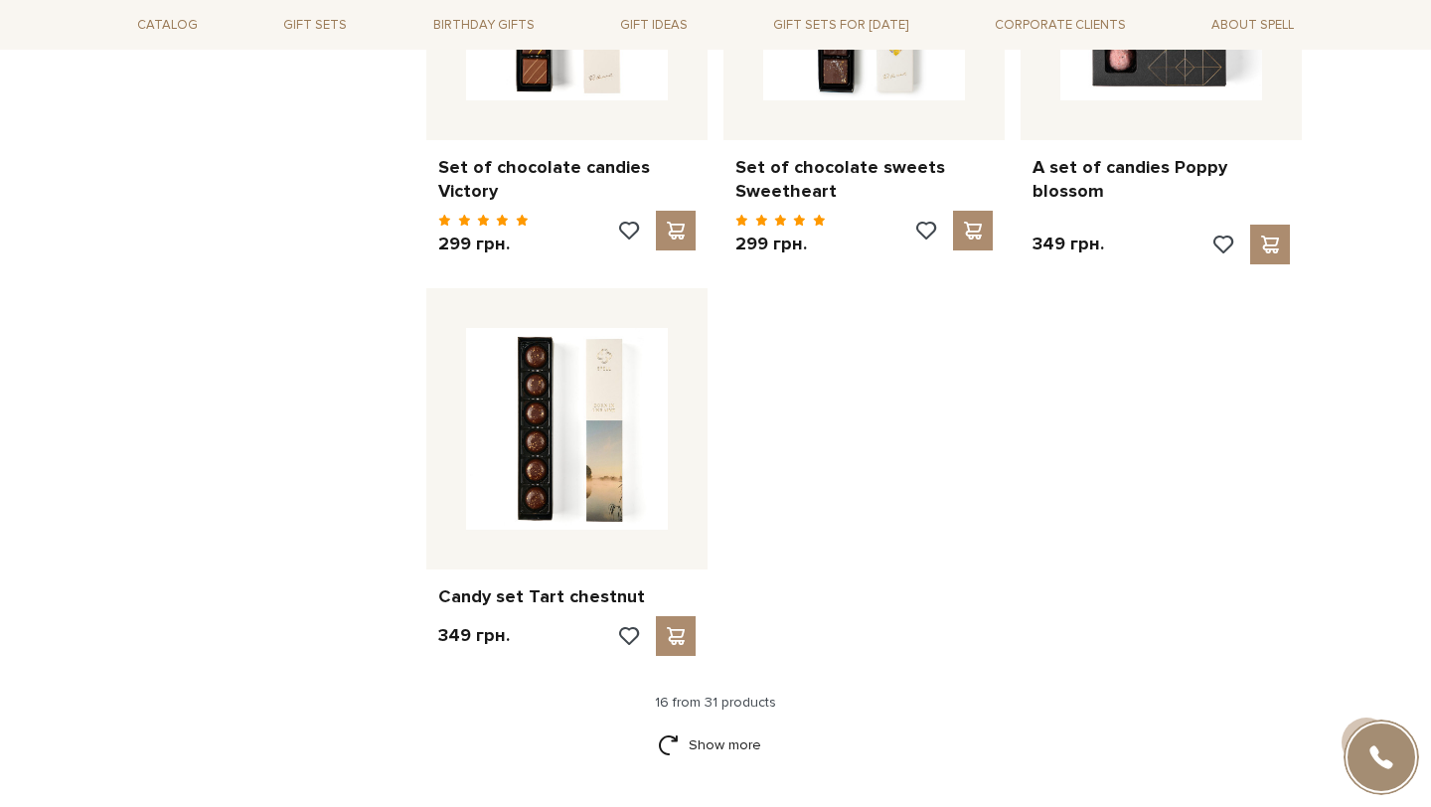
scroll to position [2253, 0]
